Goal: Register for event/course

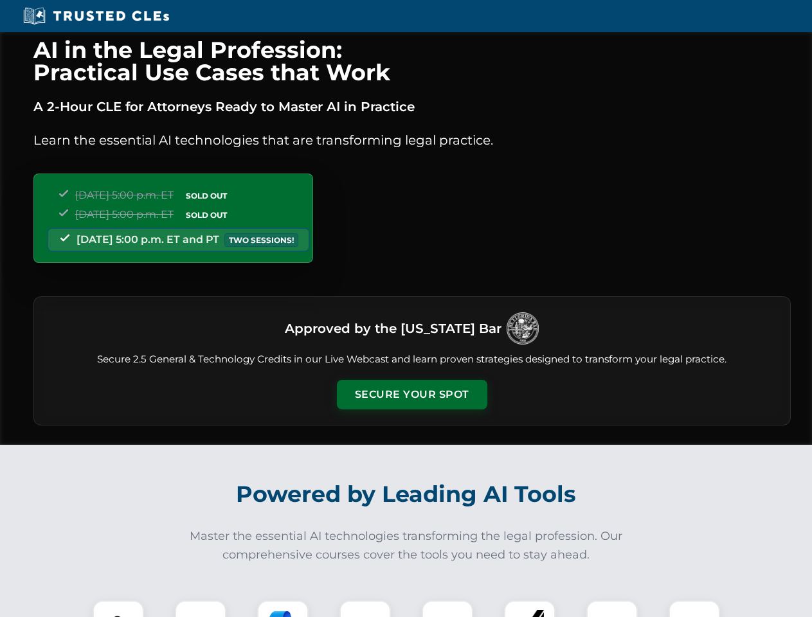
click at [412, 395] on button "Secure Your Spot" at bounding box center [412, 395] width 150 height 30
click at [118, 609] on img at bounding box center [118, 626] width 37 height 37
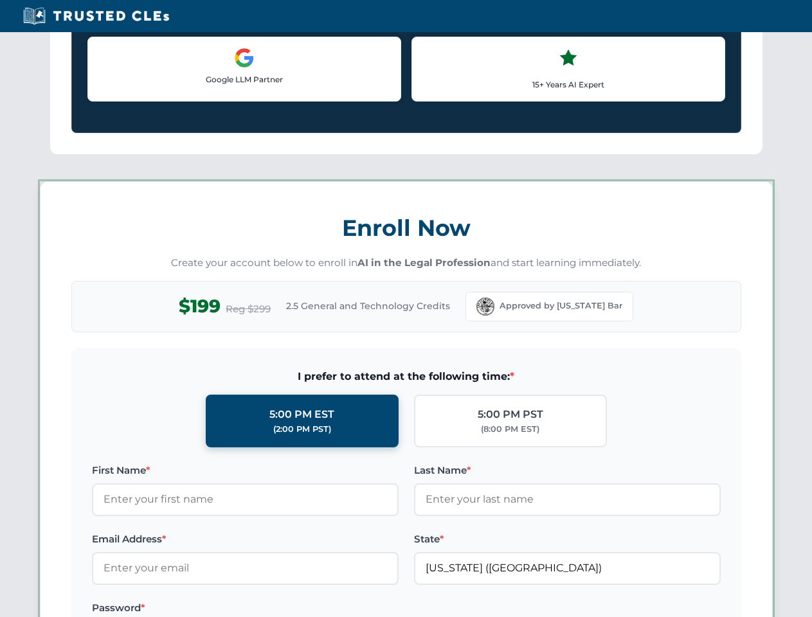
click at [283, 609] on label "Password *" at bounding box center [245, 608] width 307 height 15
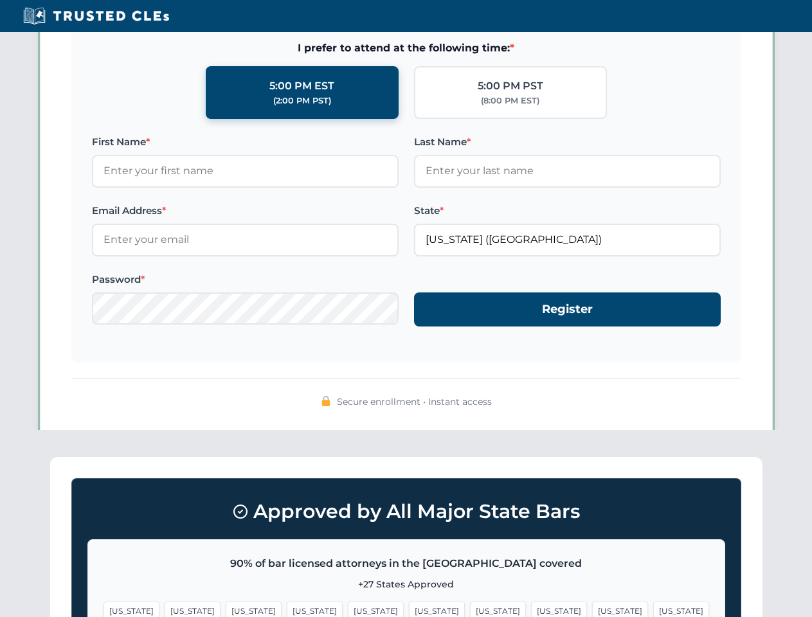
click at [592, 609] on span "[US_STATE]" at bounding box center [620, 611] width 56 height 19
